Goal: Use online tool/utility: Utilize a website feature to perform a specific function

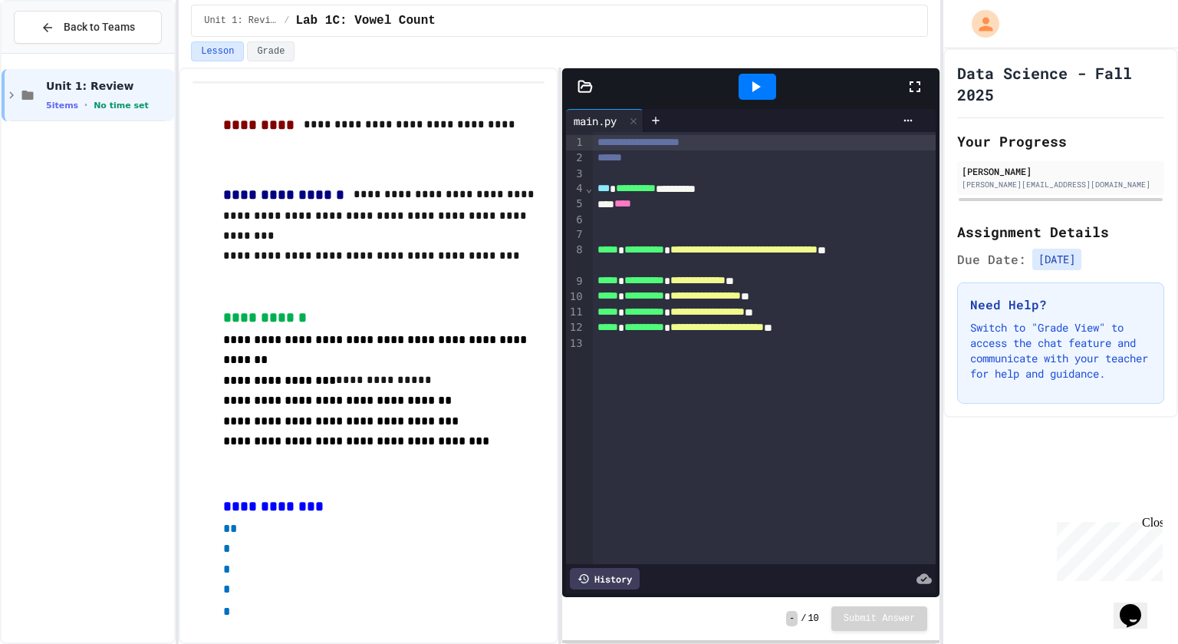
click at [35, 272] on div "Unit 1: Review 5 items • No time set" at bounding box center [88, 349] width 173 height 578
click at [56, 21] on div "Back to Teams" at bounding box center [88, 27] width 94 height 16
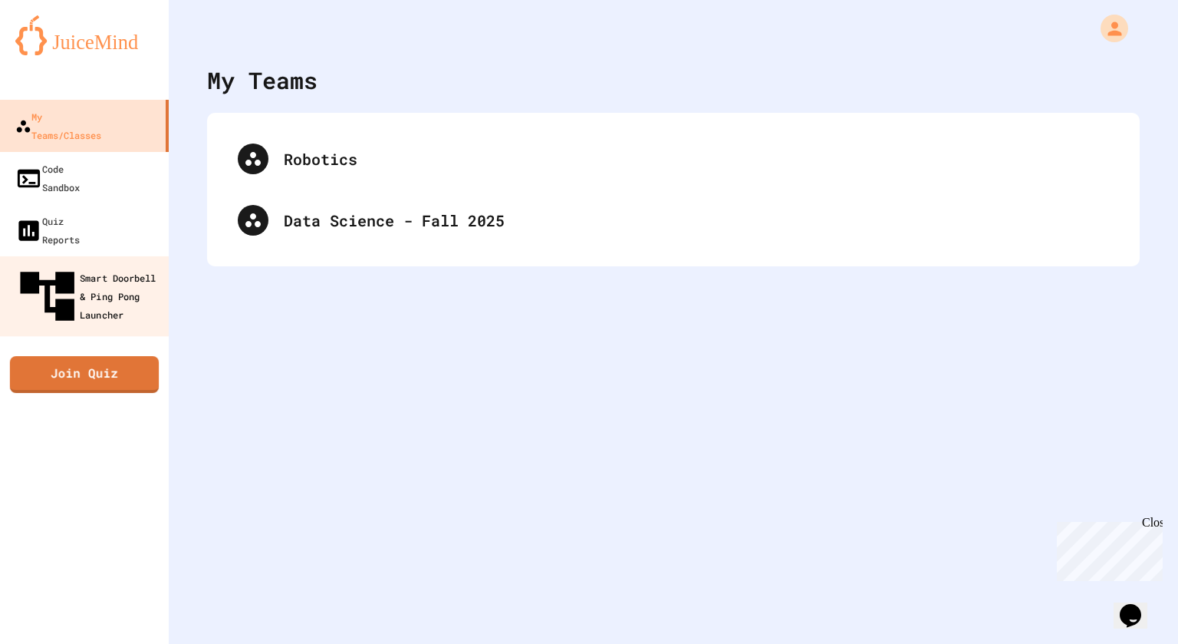
click at [35, 596] on div "My Teams/Classes Code Sandbox Quiz Reports Smart Doorbell & Ping Pong Launcher …" at bounding box center [84, 322] width 169 height 644
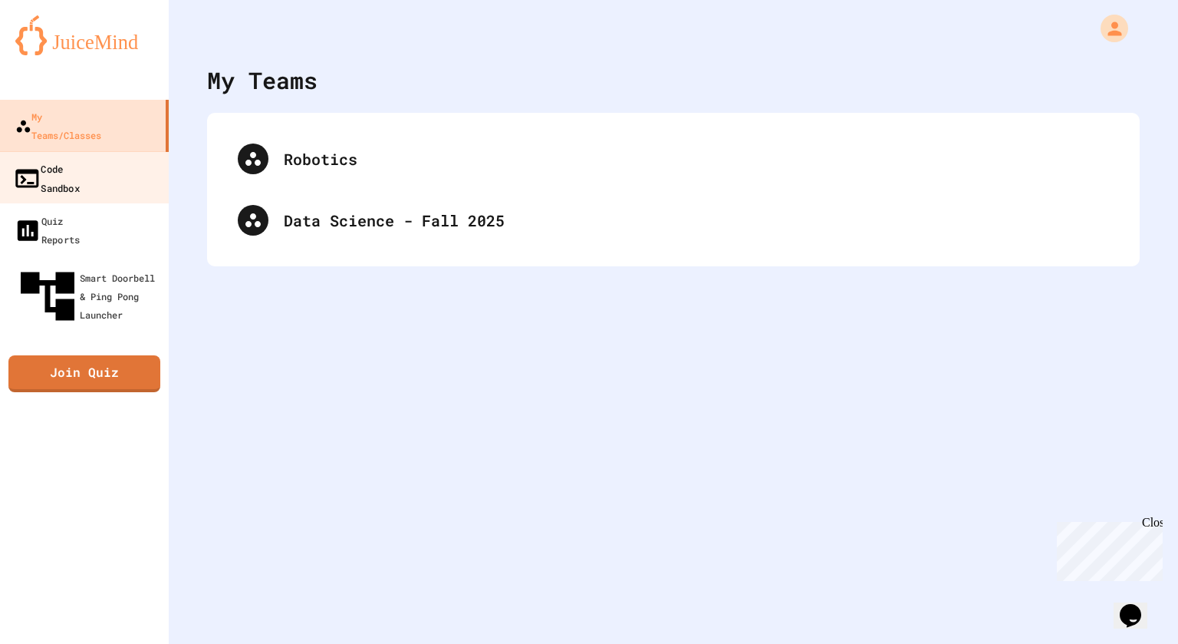
click at [80, 159] on div "Code Sandbox" at bounding box center [46, 178] width 67 height 38
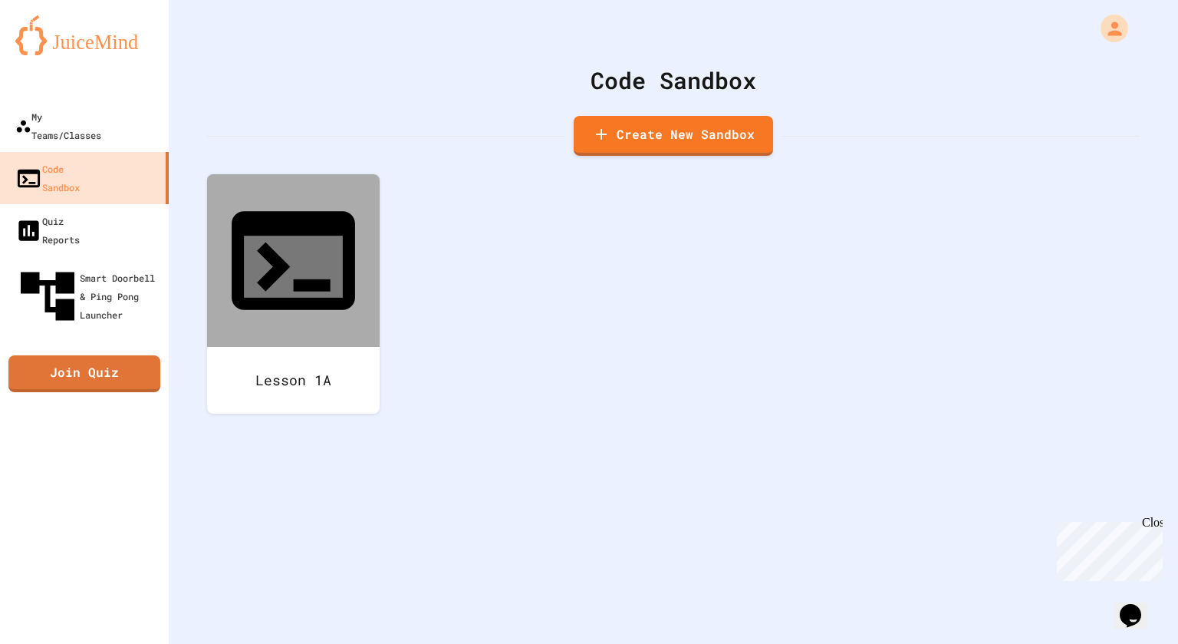
click at [38, 33] on img at bounding box center [84, 35] width 138 height 40
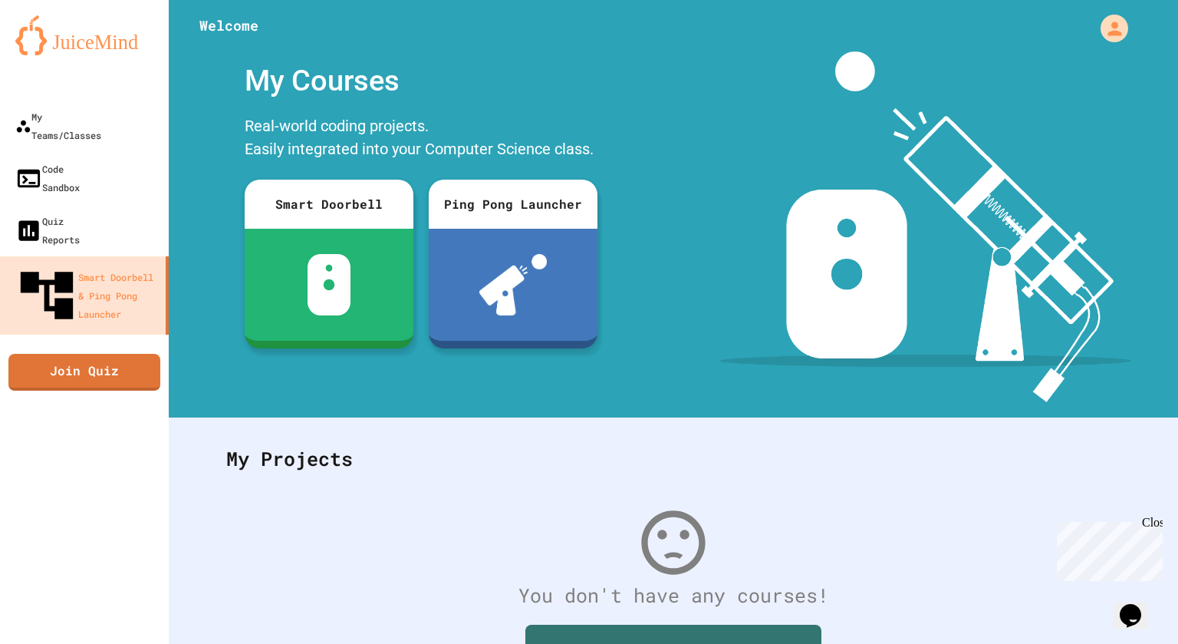
scroll to position [114, 0]
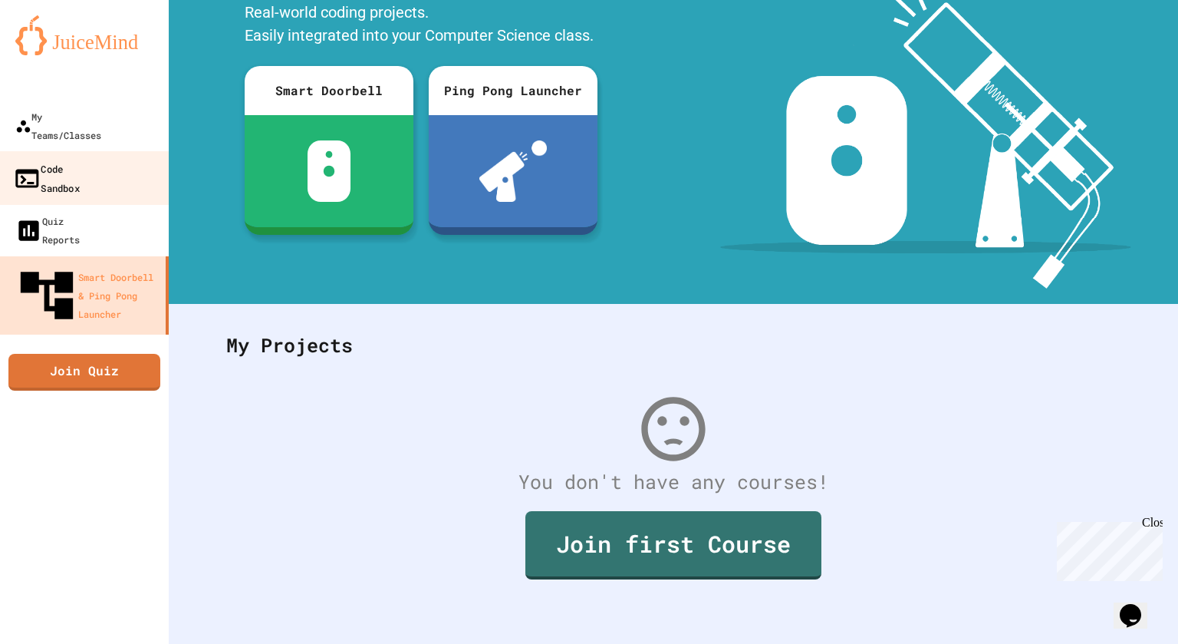
click at [93, 151] on link "Code Sandbox" at bounding box center [85, 178] width 174 height 54
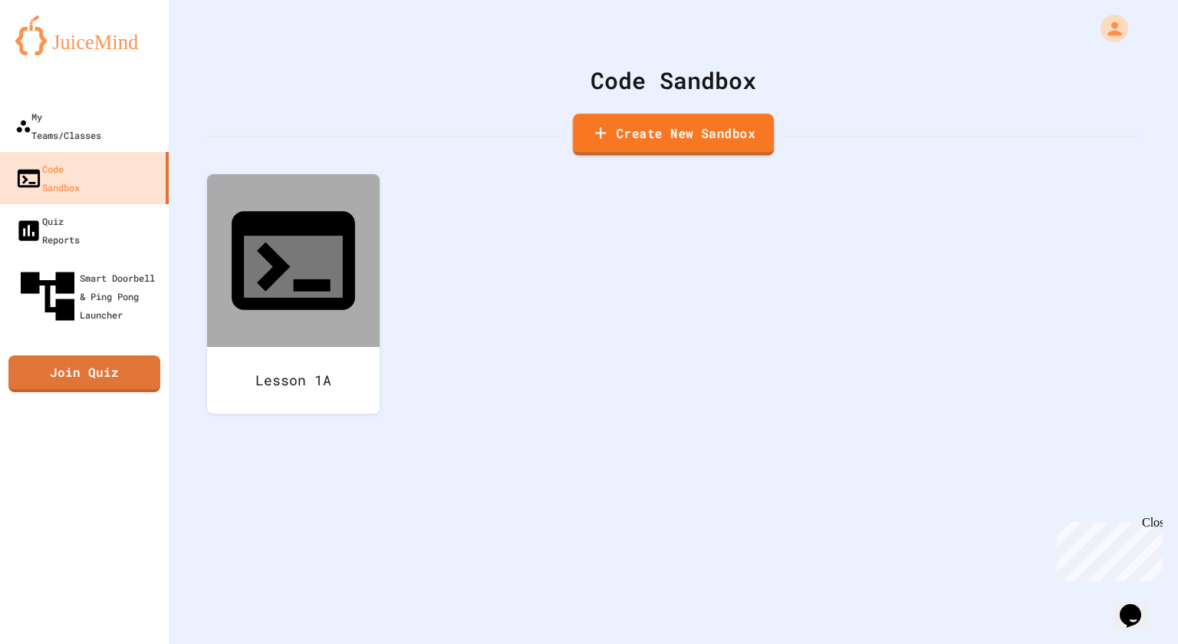
click at [744, 143] on link "Create New Sandbox" at bounding box center [673, 135] width 201 height 42
click at [34, 595] on div "My Teams/Classes Code Sandbox Quiz Reports Smart Doorbell & Ping Pong Launcher …" at bounding box center [84, 322] width 169 height 644
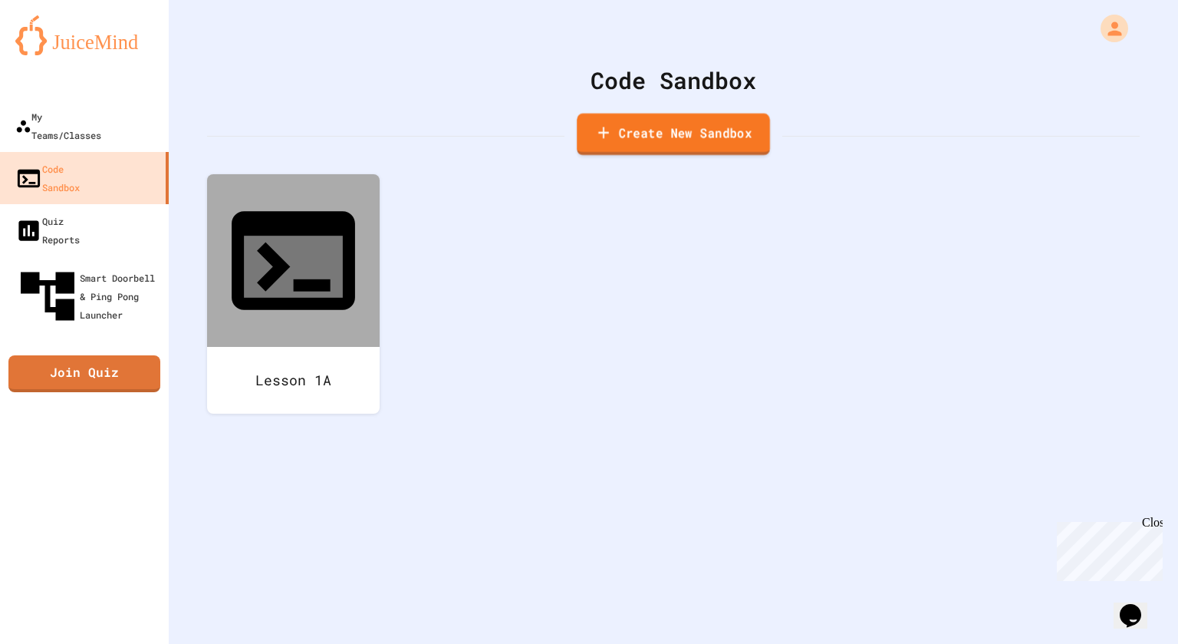
click at [645, 153] on link "Create New Sandbox" at bounding box center [673, 135] width 193 height 42
drag, startPoint x: 586, startPoint y: 201, endPoint x: 190, endPoint y: 194, distance: 395.9
click at [591, 131] on link "Create New Sandbox" at bounding box center [673, 135] width 199 height 42
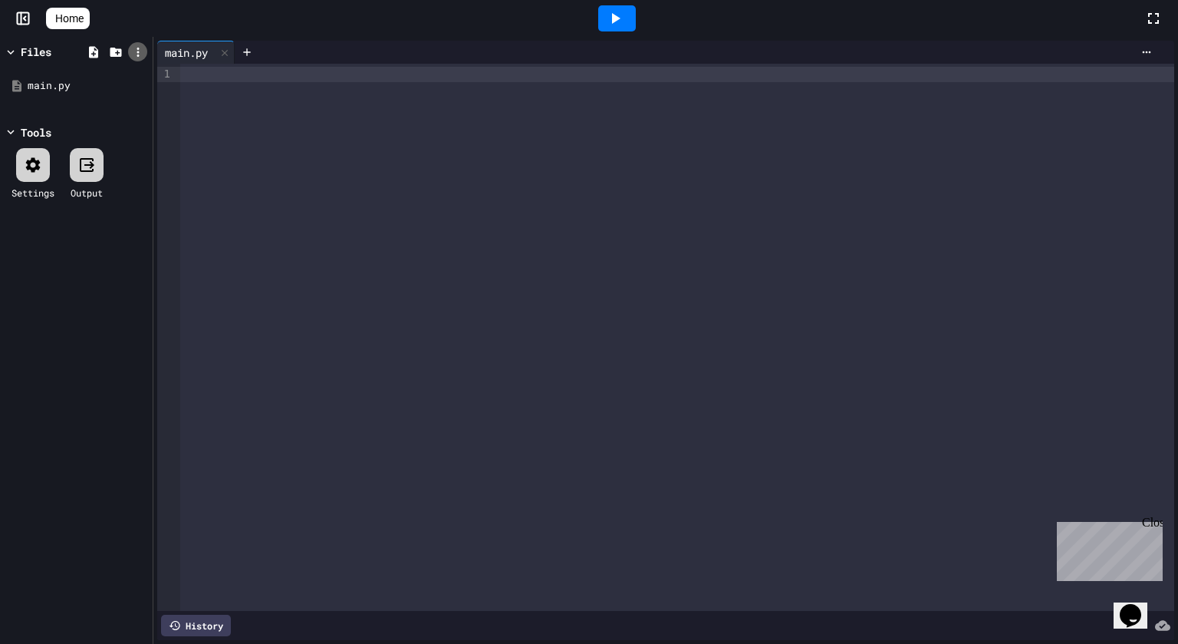
click at [137, 58] on icon at bounding box center [138, 52] width 14 height 14
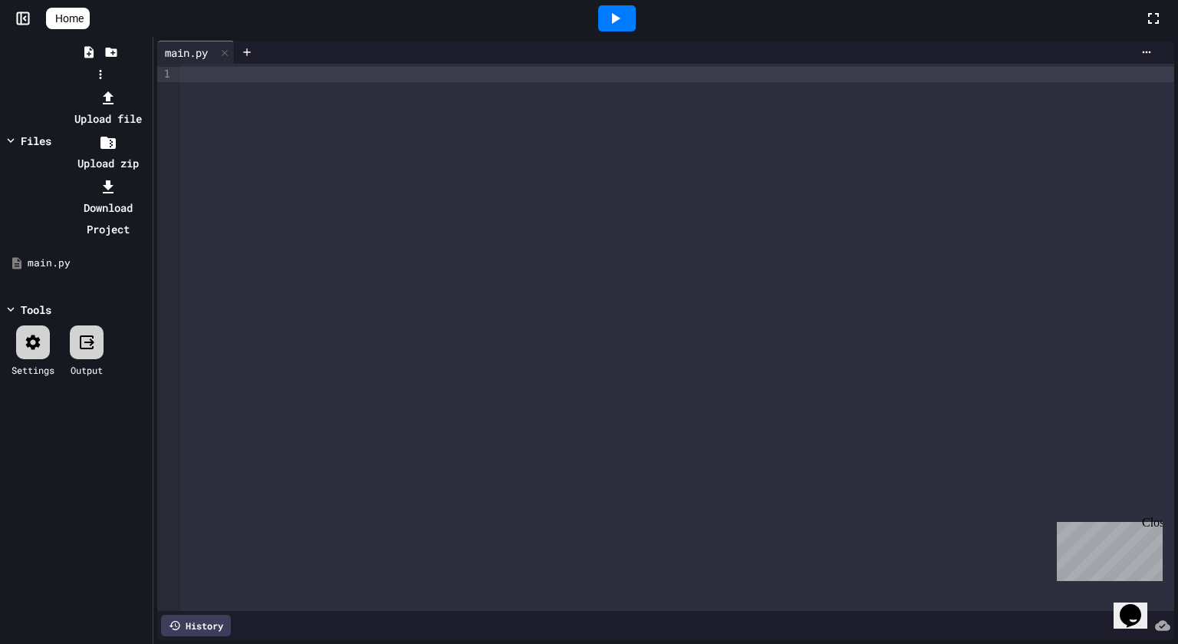
drag, startPoint x: 166, startPoint y: 81, endPoint x: 33, endPoint y: -30, distance: 173.2
click at [149, 87] on div at bounding box center [108, 97] width 82 height 21
click at [51, 87] on div at bounding box center [99, 87] width 97 height 0
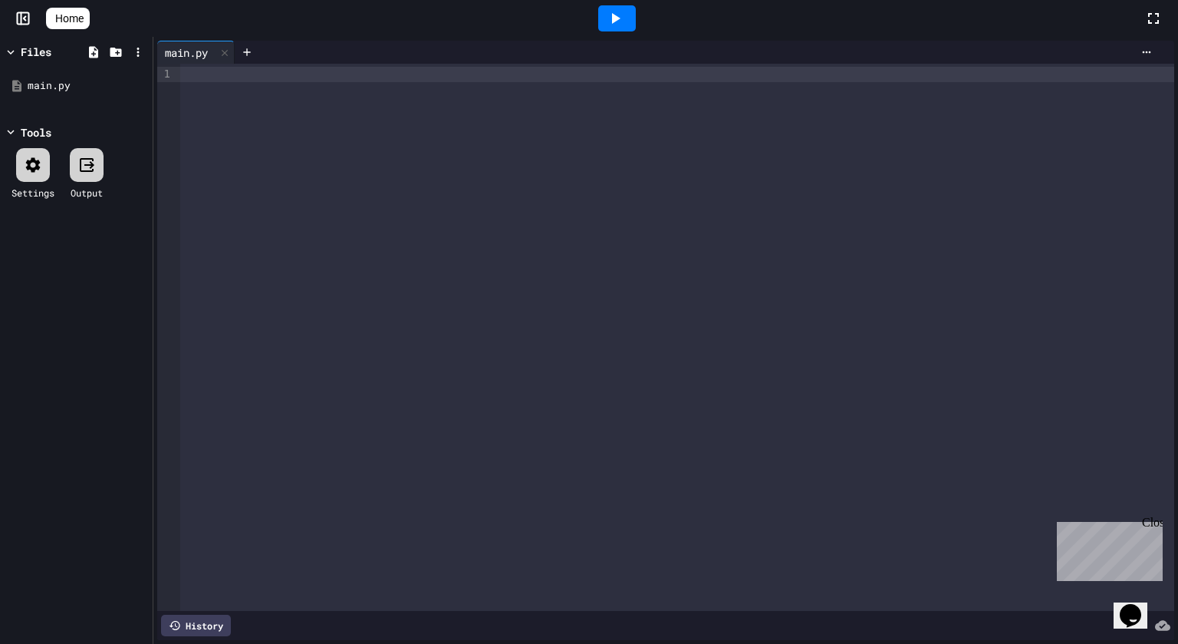
click at [33, 270] on div "Files main.py Tools Settings Output" at bounding box center [76, 340] width 153 height 607
click at [34, 268] on div "Files main.py Tools Settings Output" at bounding box center [76, 340] width 153 height 607
click at [37, 267] on div "Files main.py Tools Settings Output" at bounding box center [76, 340] width 153 height 607
click at [36, 272] on div "Files main.py Tools Settings Output" at bounding box center [76, 340] width 153 height 607
click at [35, 267] on div "Files main.py Tools Settings Output" at bounding box center [76, 340] width 153 height 607
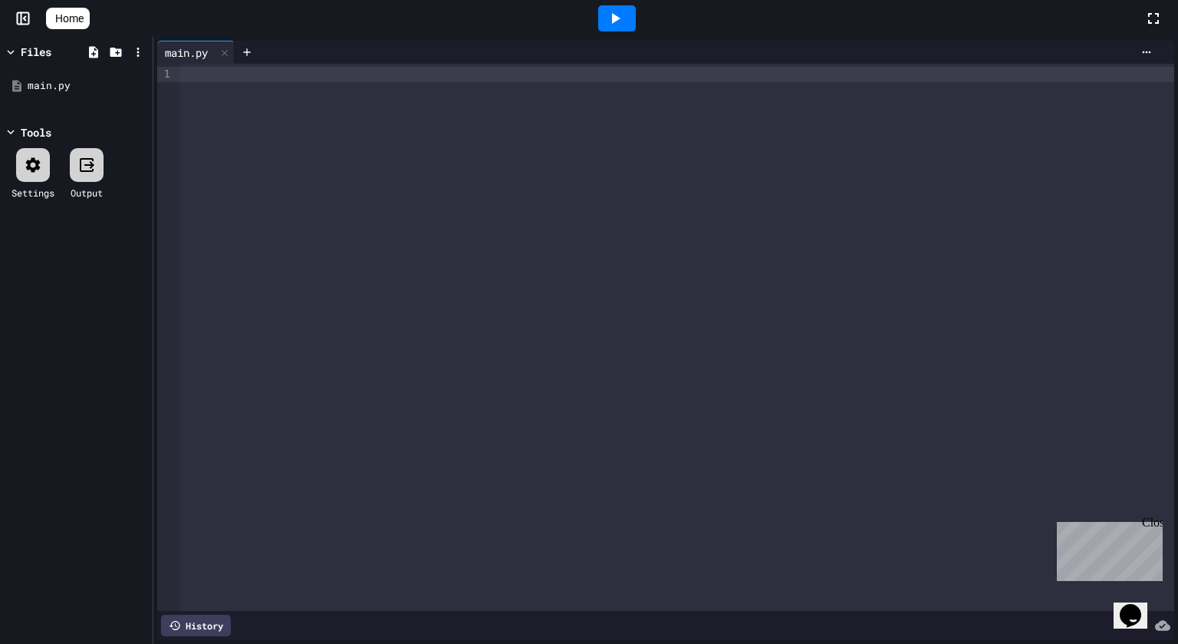
click at [35, 345] on div "Files main.py Tools Settings Output" at bounding box center [76, 340] width 153 height 607
click at [35, 595] on div "Files main.py Tools Settings Output" at bounding box center [76, 340] width 153 height 607
click at [34, 156] on icon at bounding box center [33, 165] width 18 height 18
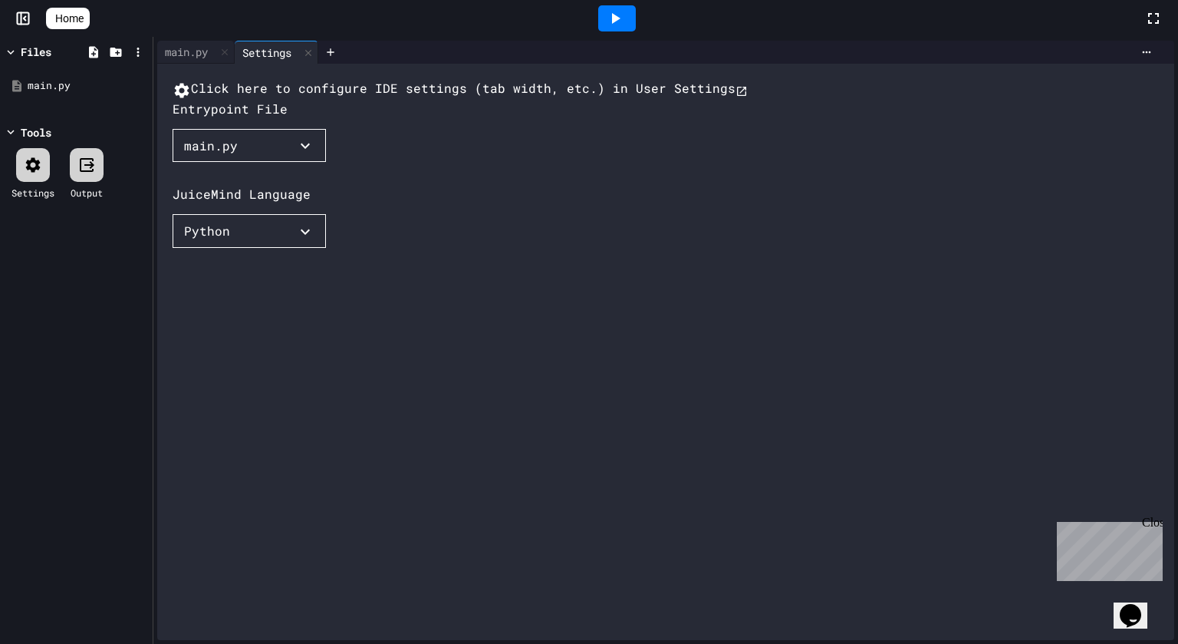
click at [35, 272] on div "Files main.py Tools Settings Output" at bounding box center [76, 340] width 153 height 607
click at [33, 595] on div "Files main.py Tools Settings Output" at bounding box center [76, 340] width 153 height 607
click at [34, 270] on div "Files main.py Tools Settings Output" at bounding box center [76, 340] width 153 height 607
click at [31, 268] on div "Files main.py Tools Settings Output" at bounding box center [76, 340] width 153 height 607
click at [37, 80] on div "main.py" at bounding box center [88, 85] width 120 height 15
